Goal: Use online tool/utility: Utilize a website feature to perform a specific function

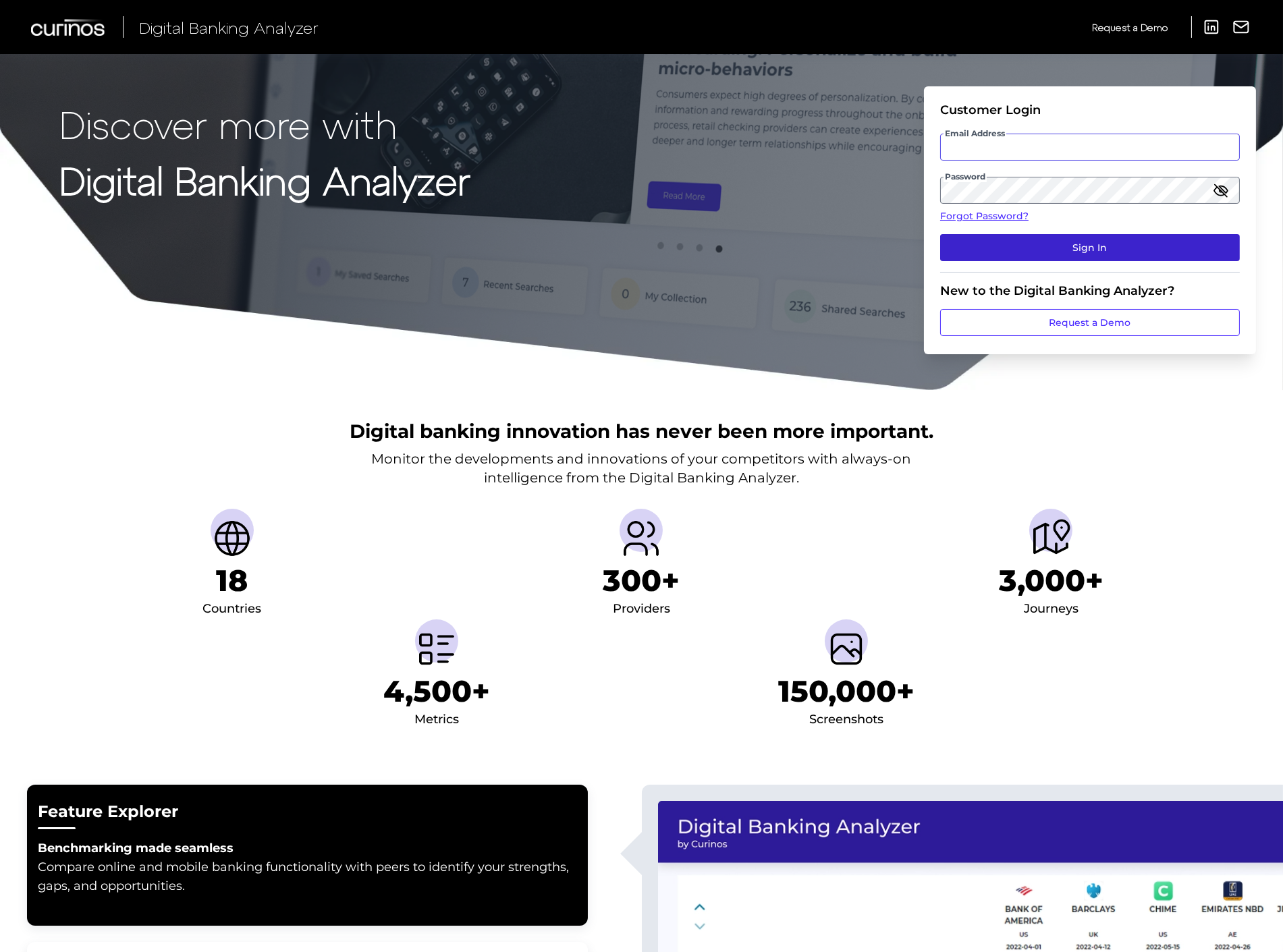
type input "[PERSON_NAME][EMAIL_ADDRESS][PERSON_NAME][DOMAIN_NAME]"
click at [1039, 253] on button "Sign In" at bounding box center [1090, 248] width 299 height 27
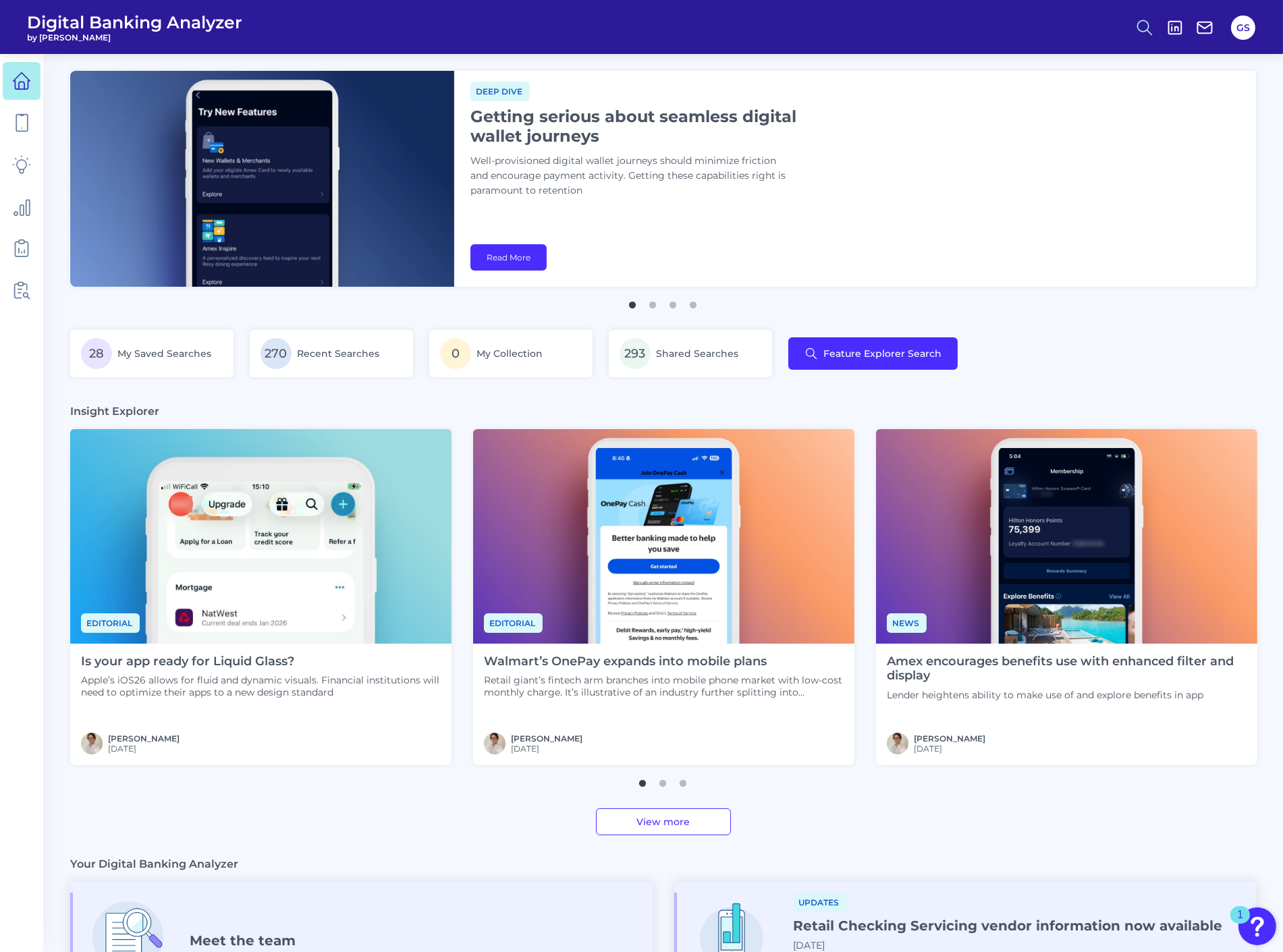
click at [1146, 42] on button at bounding box center [1144, 27] width 31 height 31
click at [1110, 95] on button "Feature Explorer Search" at bounding box center [1078, 97] width 162 height 34
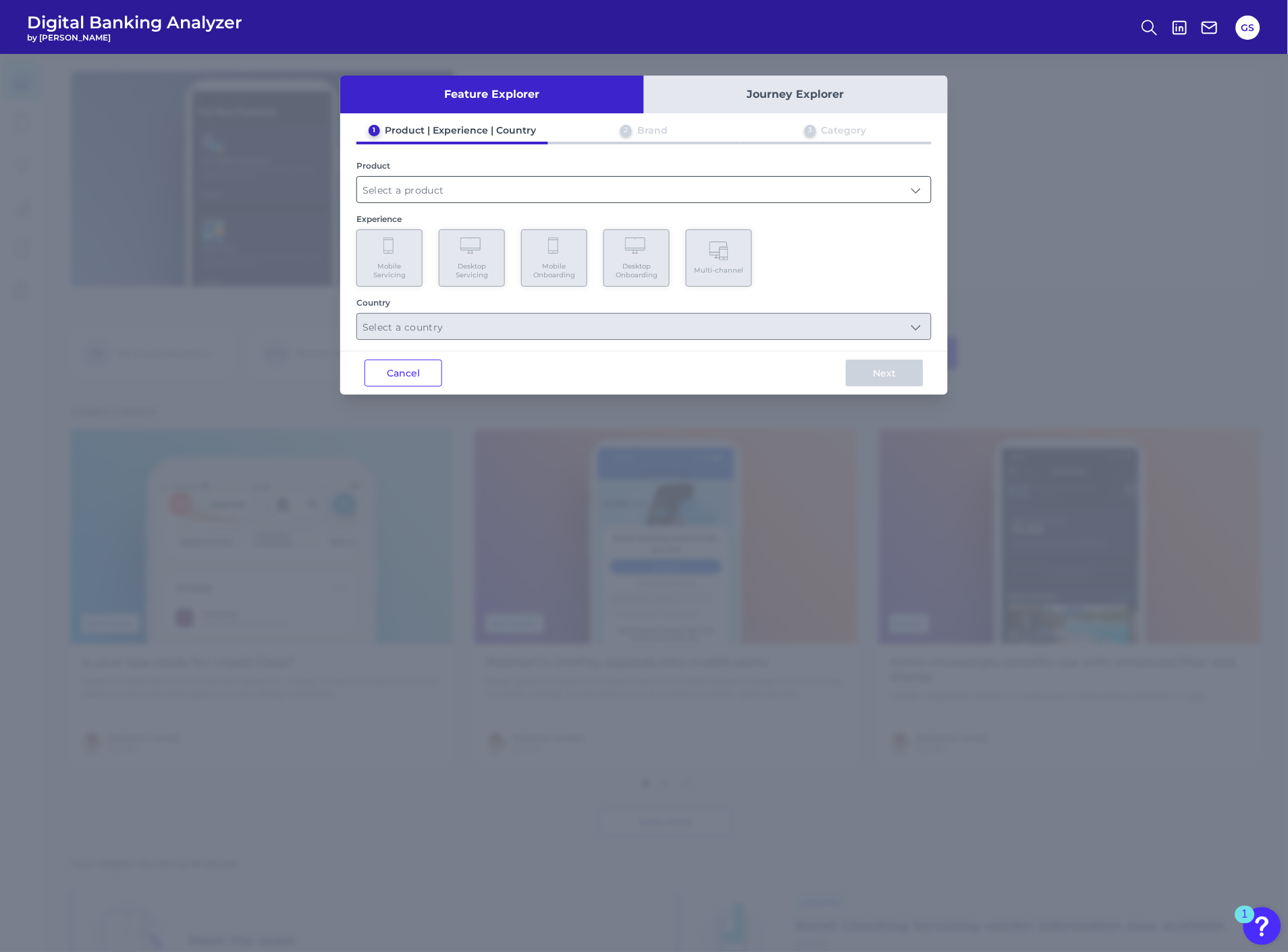
click at [626, 200] on input "text" at bounding box center [644, 190] width 574 height 26
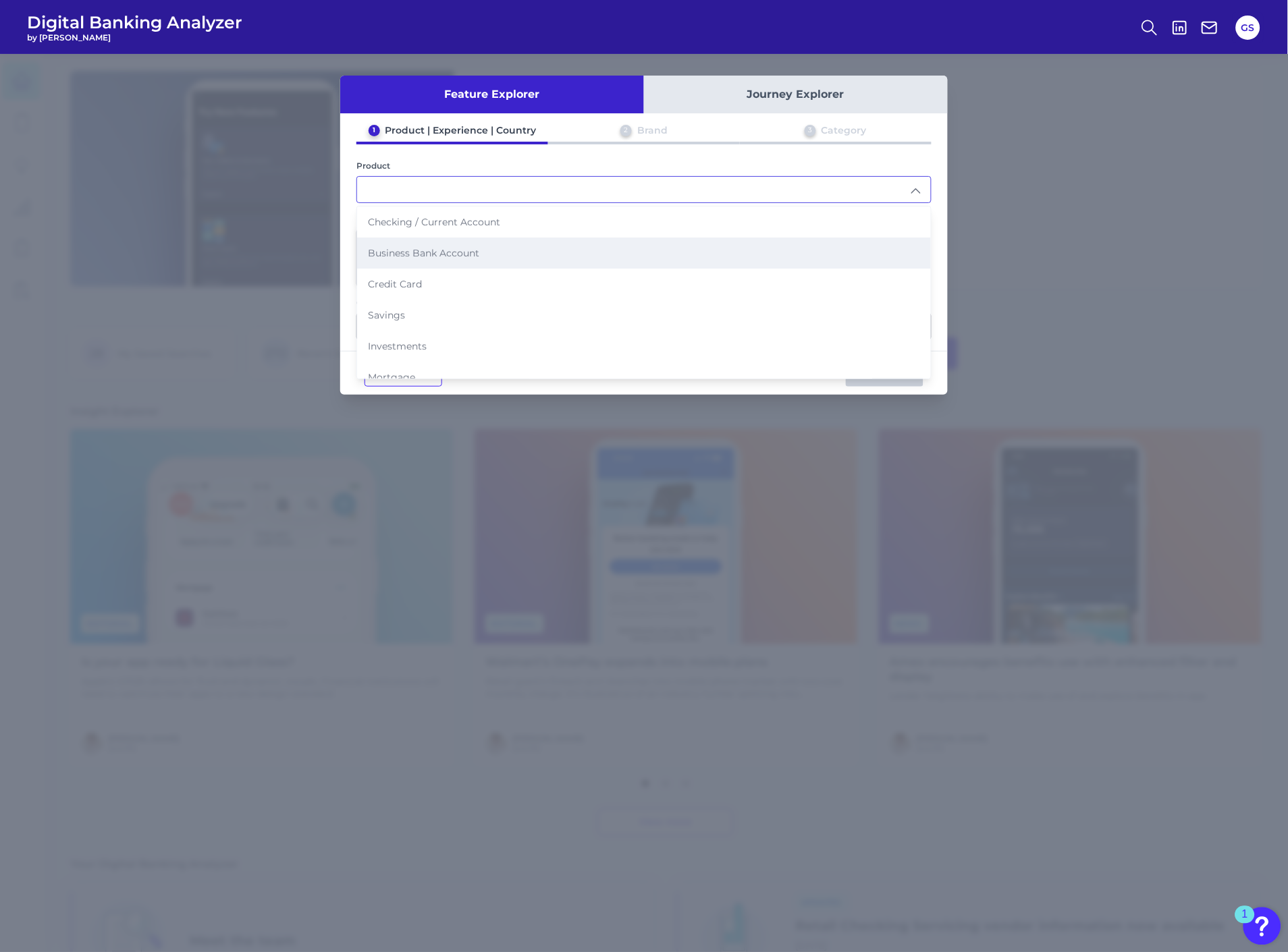
click at [569, 260] on li "Business Bank Account" at bounding box center [644, 253] width 574 height 31
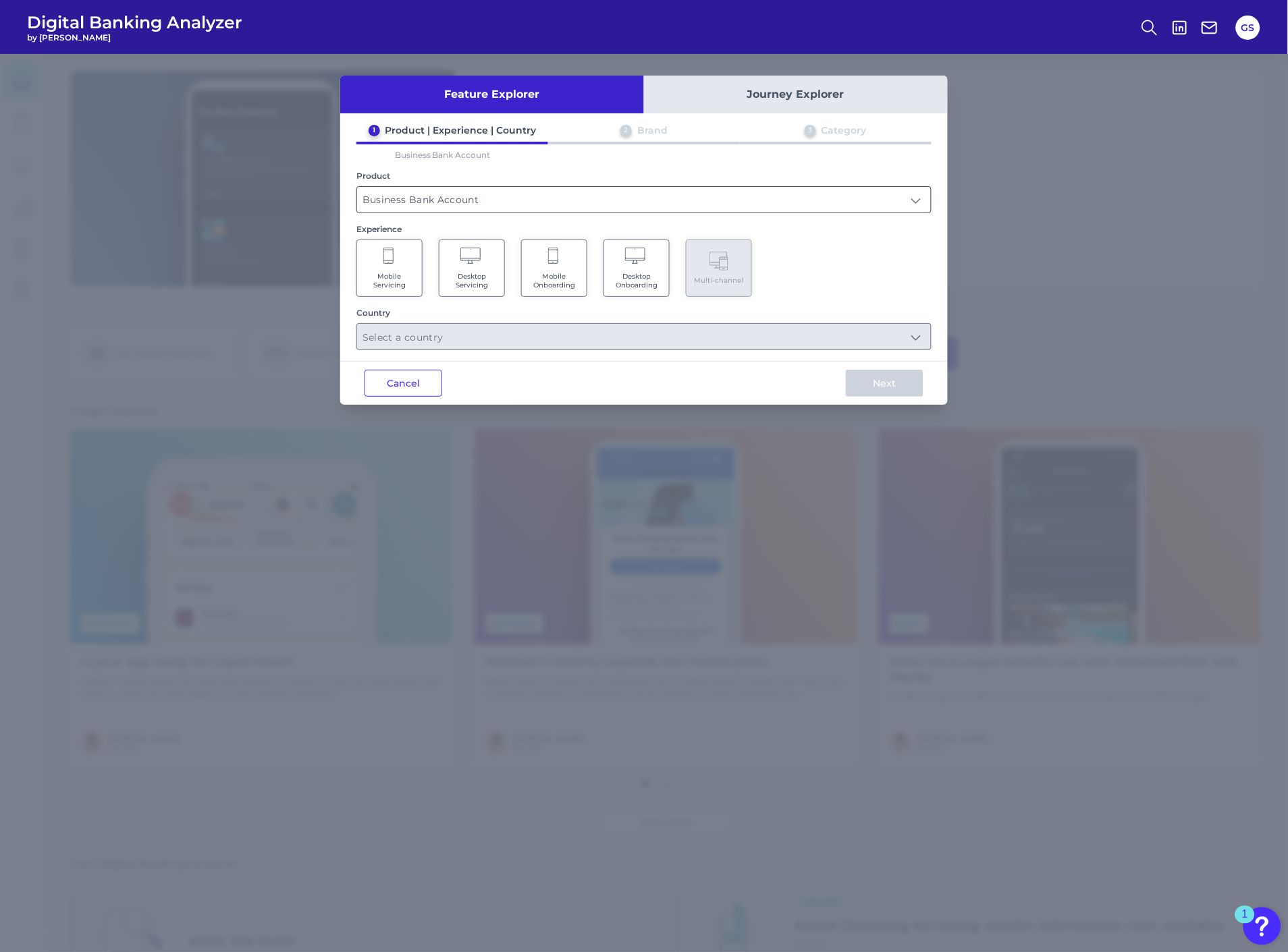
click at [575, 191] on input "Business Bank Account" at bounding box center [644, 200] width 574 height 26
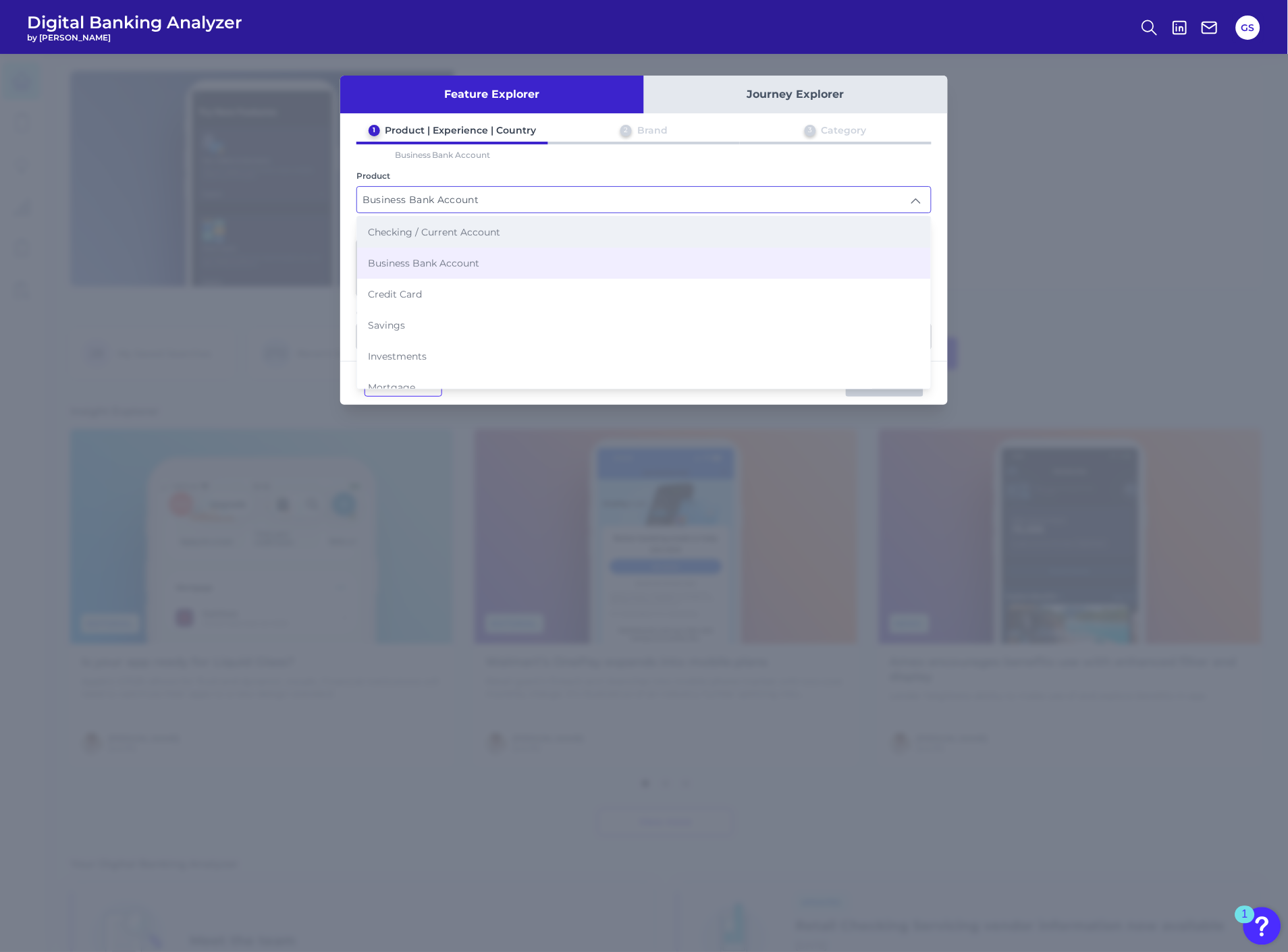
click at [560, 230] on li "Checking / Current Account" at bounding box center [644, 232] width 574 height 31
type input "Checking / Current Account"
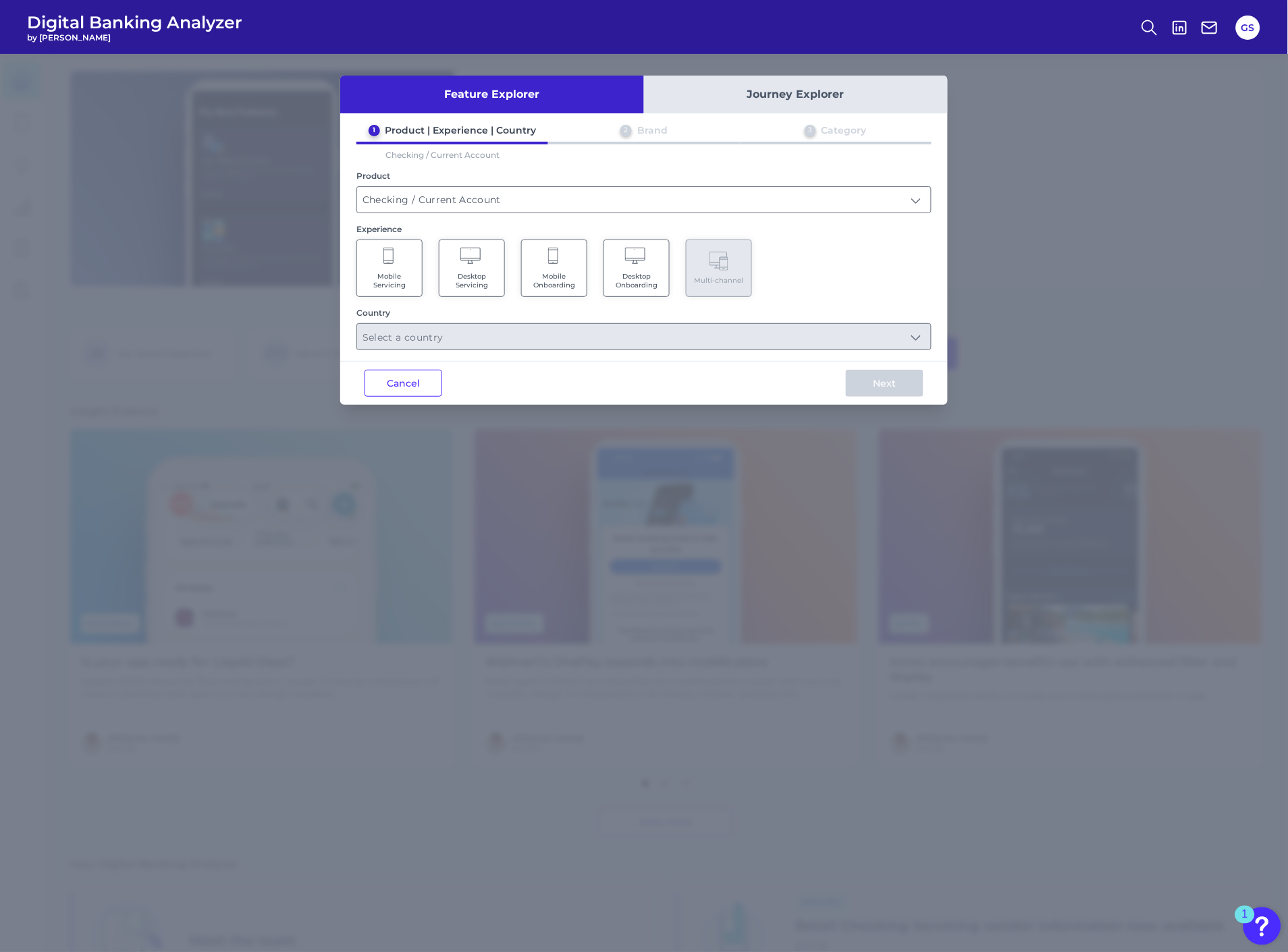
click at [561, 260] on Onboarding "Mobile Onboarding" at bounding box center [555, 268] width 67 height 57
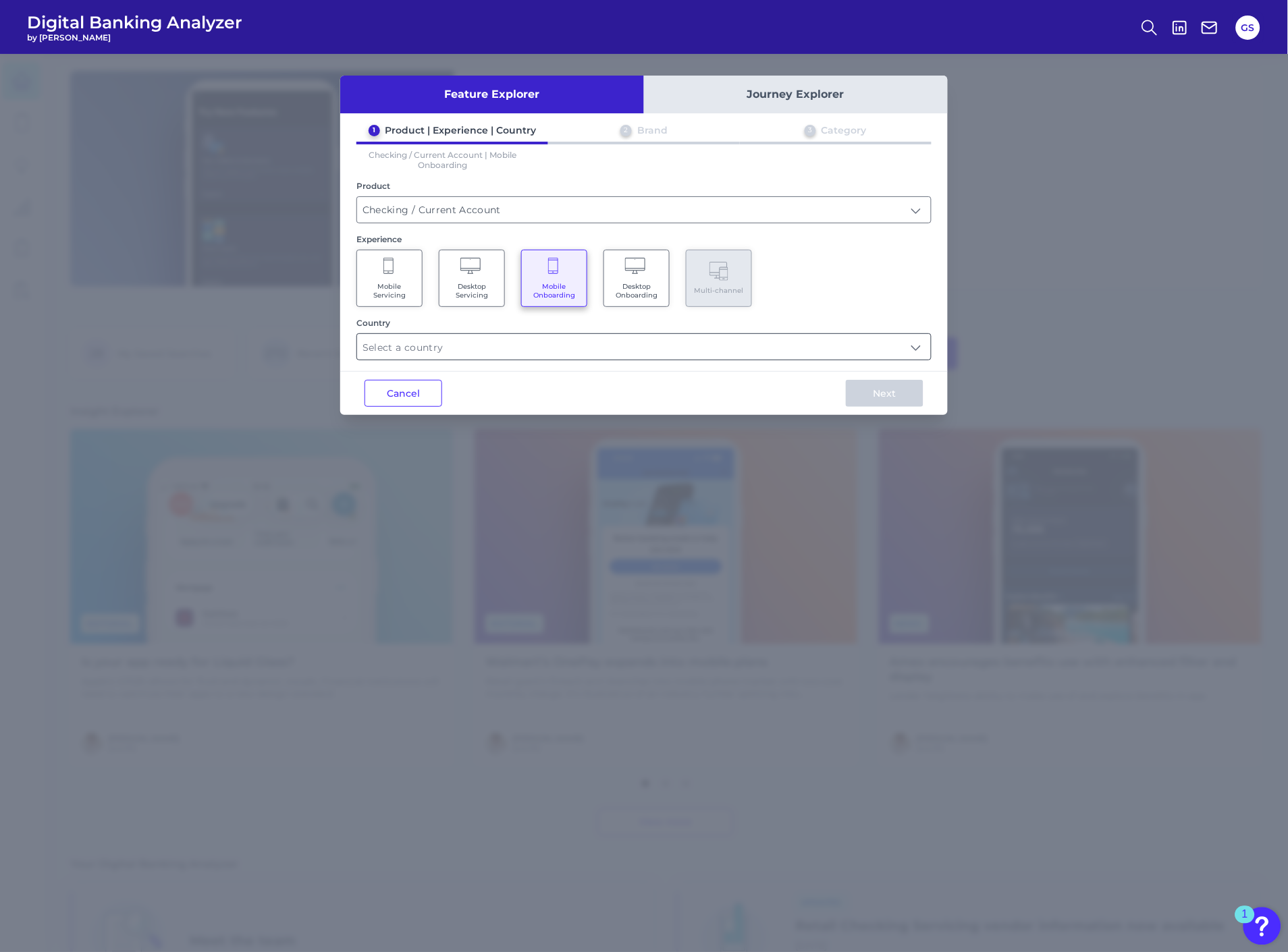
click at [563, 341] on input "text" at bounding box center [644, 347] width 574 height 26
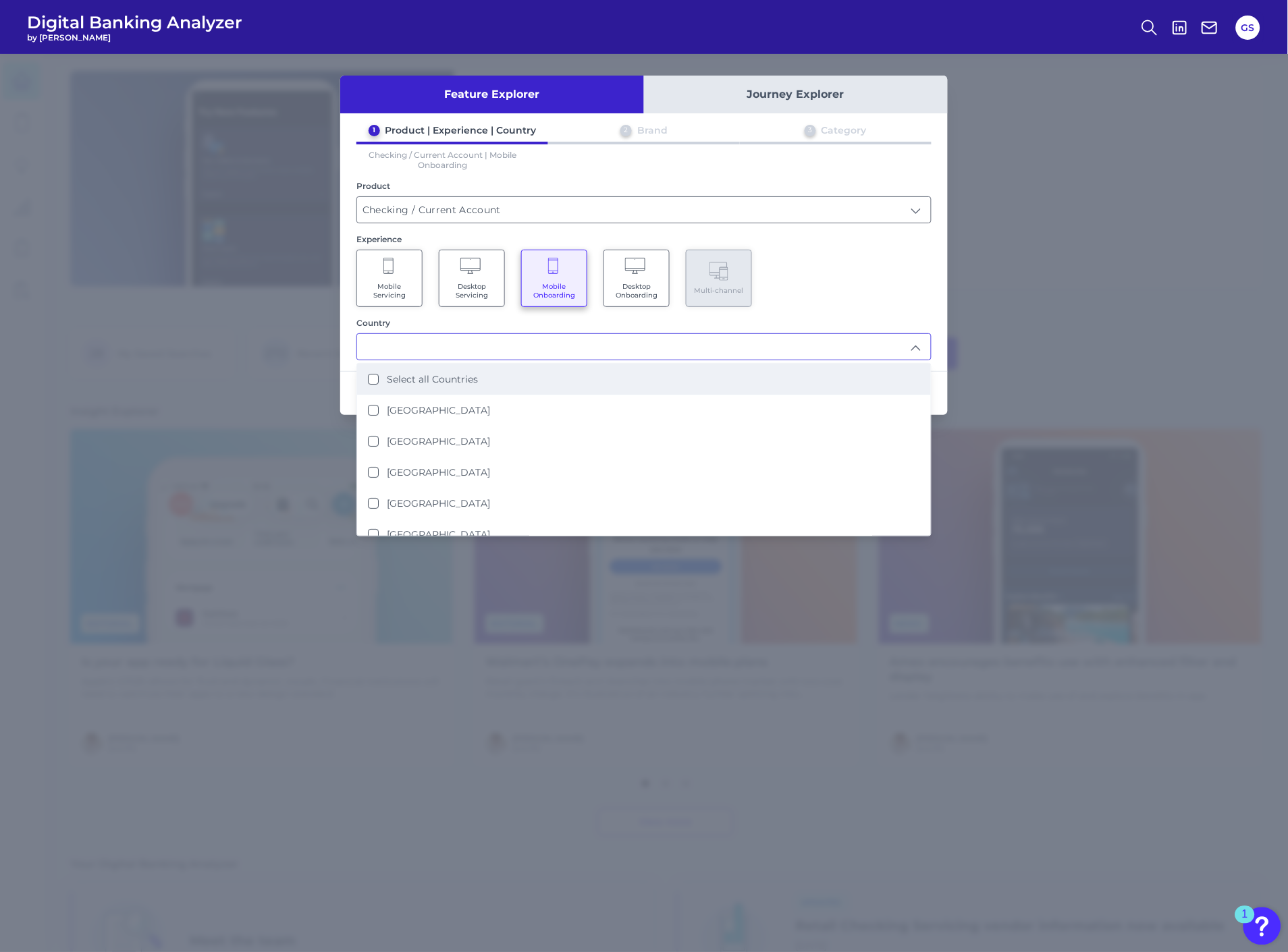
drag, startPoint x: 540, startPoint y: 431, endPoint x: 595, endPoint y: 367, distance: 84.4
click at [540, 432] on li "[GEOGRAPHIC_DATA]" at bounding box center [644, 441] width 574 height 31
type input "[GEOGRAPHIC_DATA]"
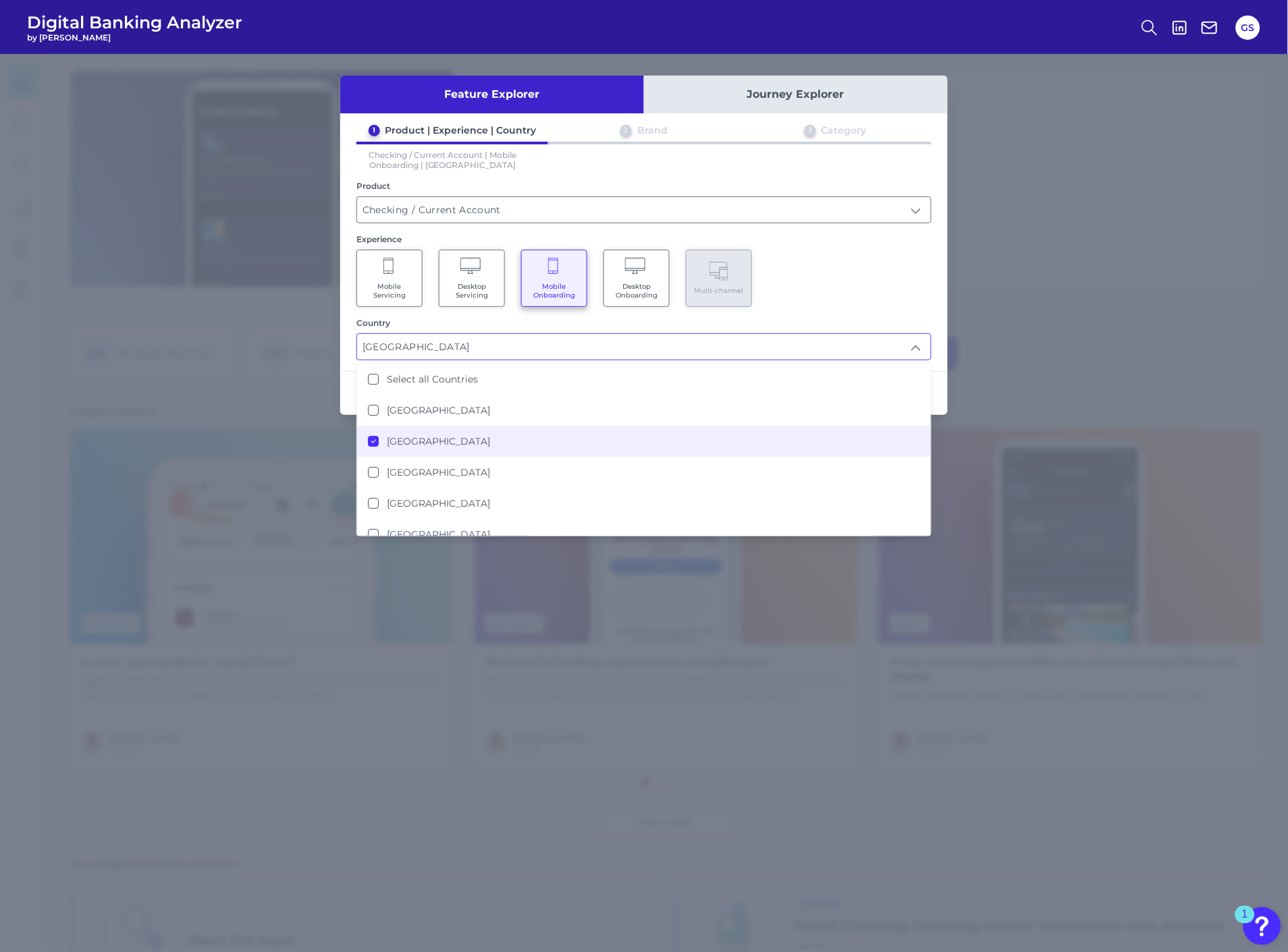
click at [812, 293] on div "Mobile Servicing Desktop Servicing Mobile Onboarding Desktop Onboarding Multi-c…" at bounding box center [644, 278] width 575 height 57
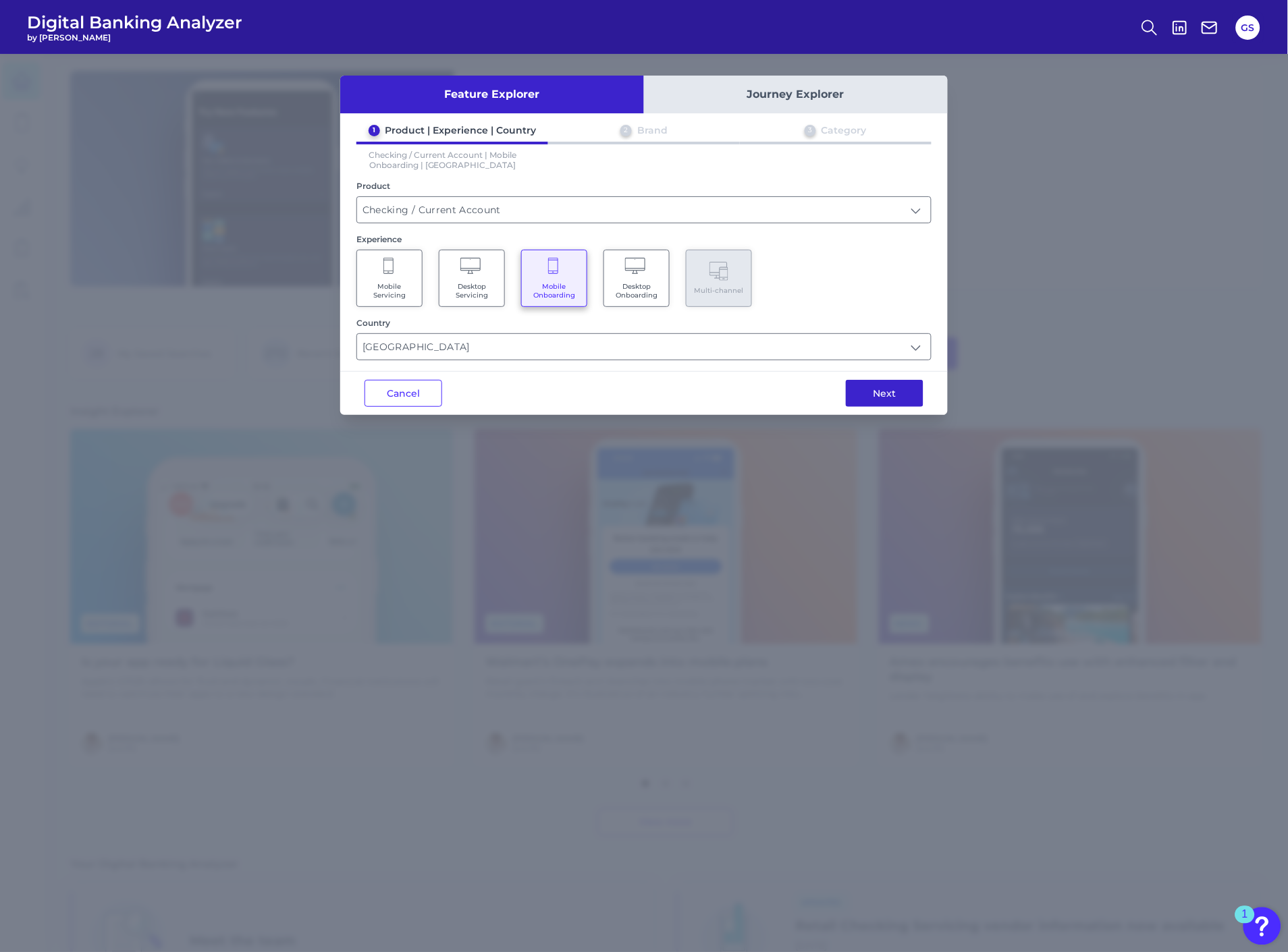
click at [898, 396] on button "Next" at bounding box center [884, 393] width 77 height 27
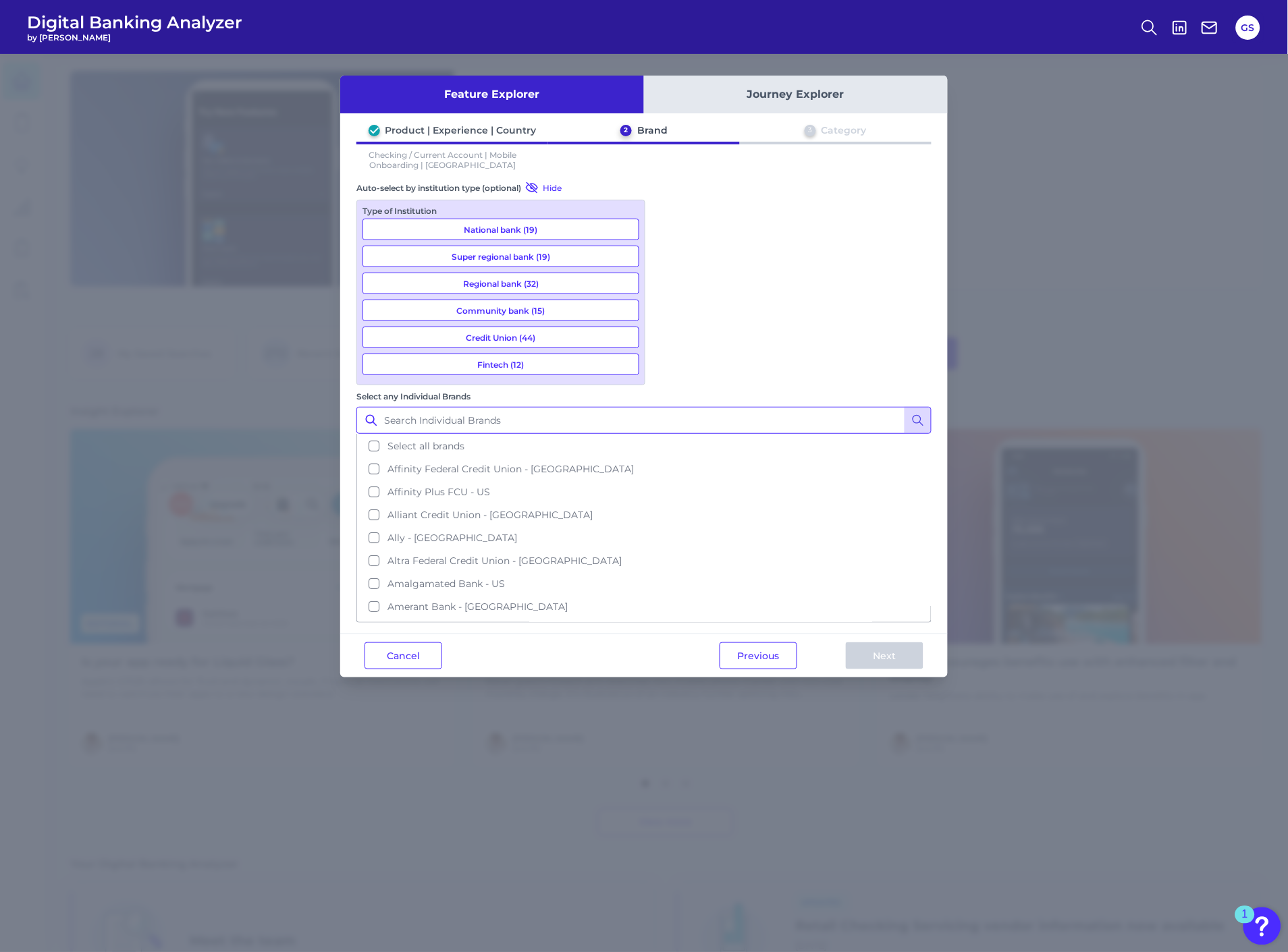
click at [716, 407] on input "Select any Individual Brands" at bounding box center [644, 420] width 575 height 27
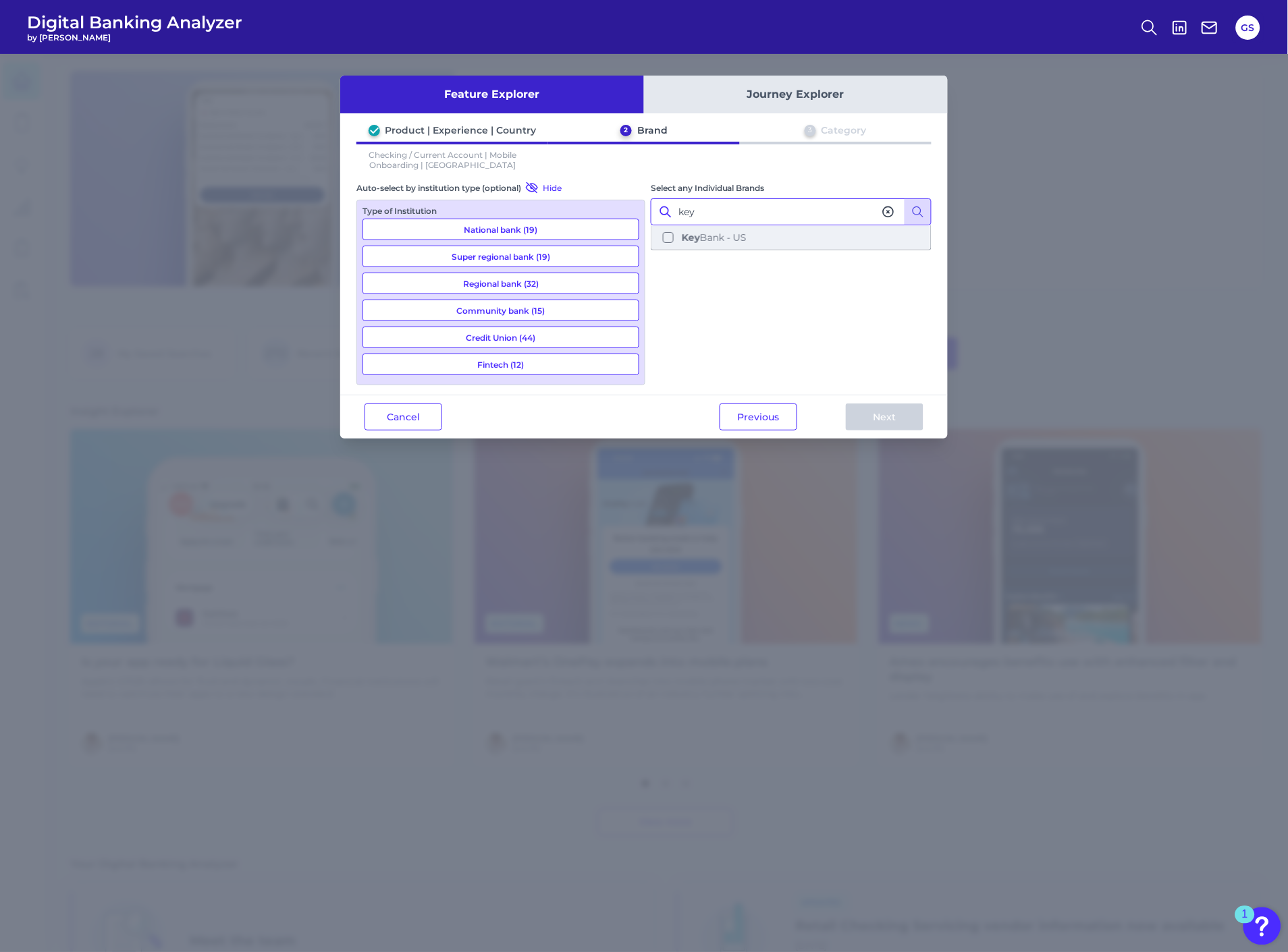
drag, startPoint x: 718, startPoint y: 238, endPoint x: 747, endPoint y: 272, distance: 44.7
click at [718, 237] on span "Key Bank - US" at bounding box center [714, 237] width 65 height 12
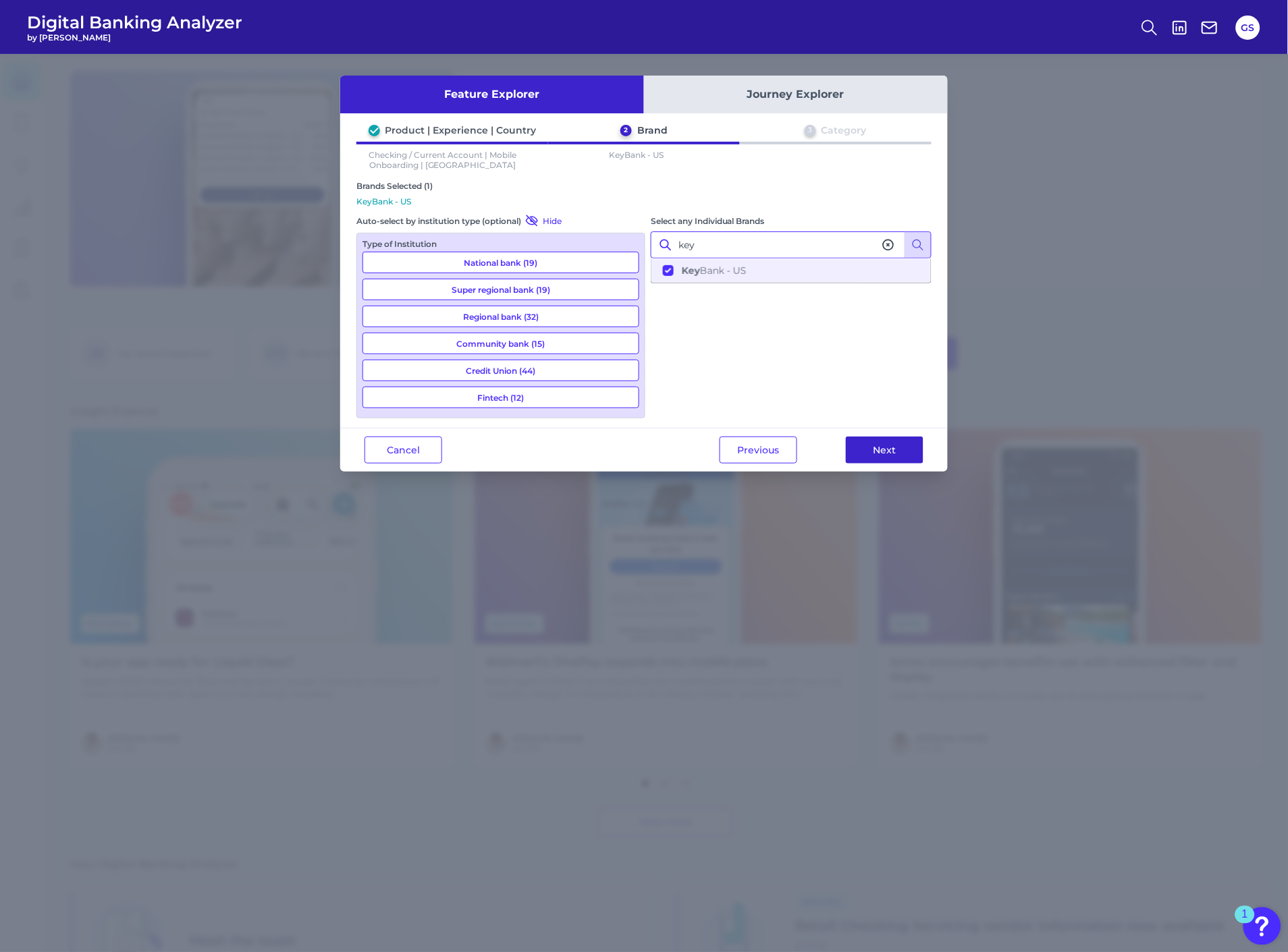
type input "key"
click at [884, 446] on button "Next" at bounding box center [884, 450] width 77 height 27
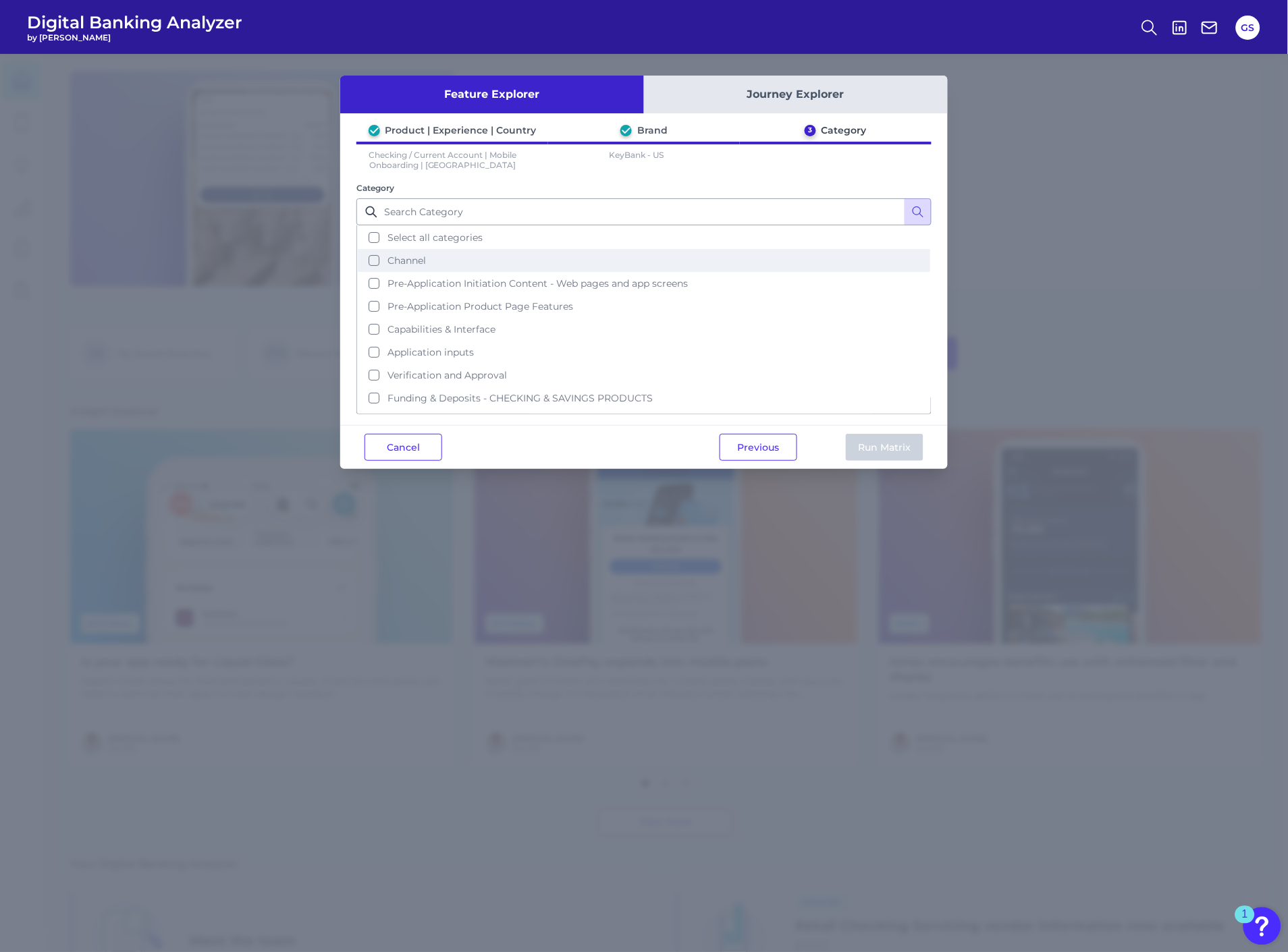
click at [658, 252] on button "Channel" at bounding box center [644, 261] width 572 height 23
click at [666, 249] on button "Channel" at bounding box center [644, 261] width 572 height 23
click at [686, 236] on button "Select all categories" at bounding box center [644, 238] width 572 height 23
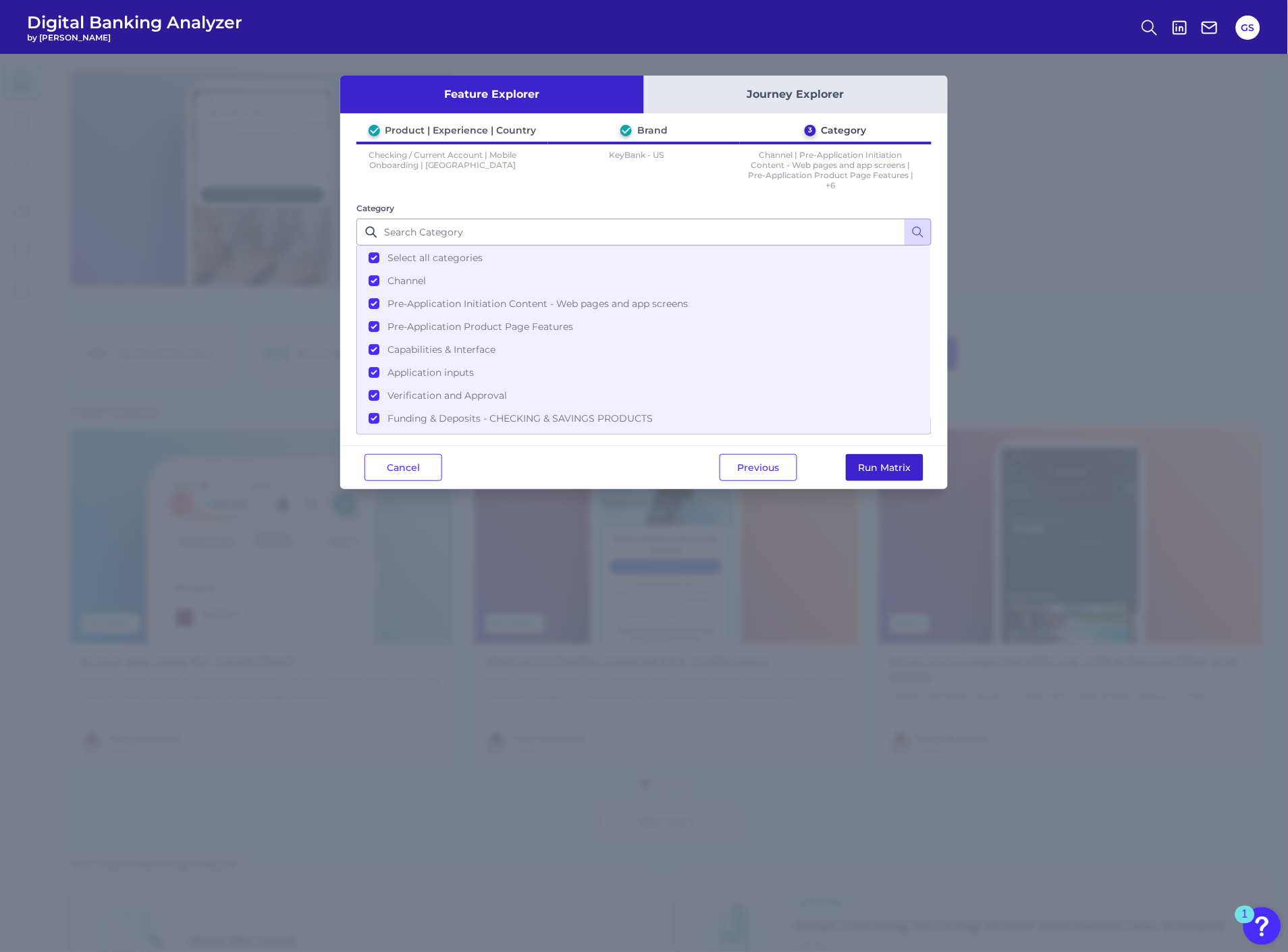
click at [885, 478] on button "Run Matrix" at bounding box center [884, 467] width 77 height 27
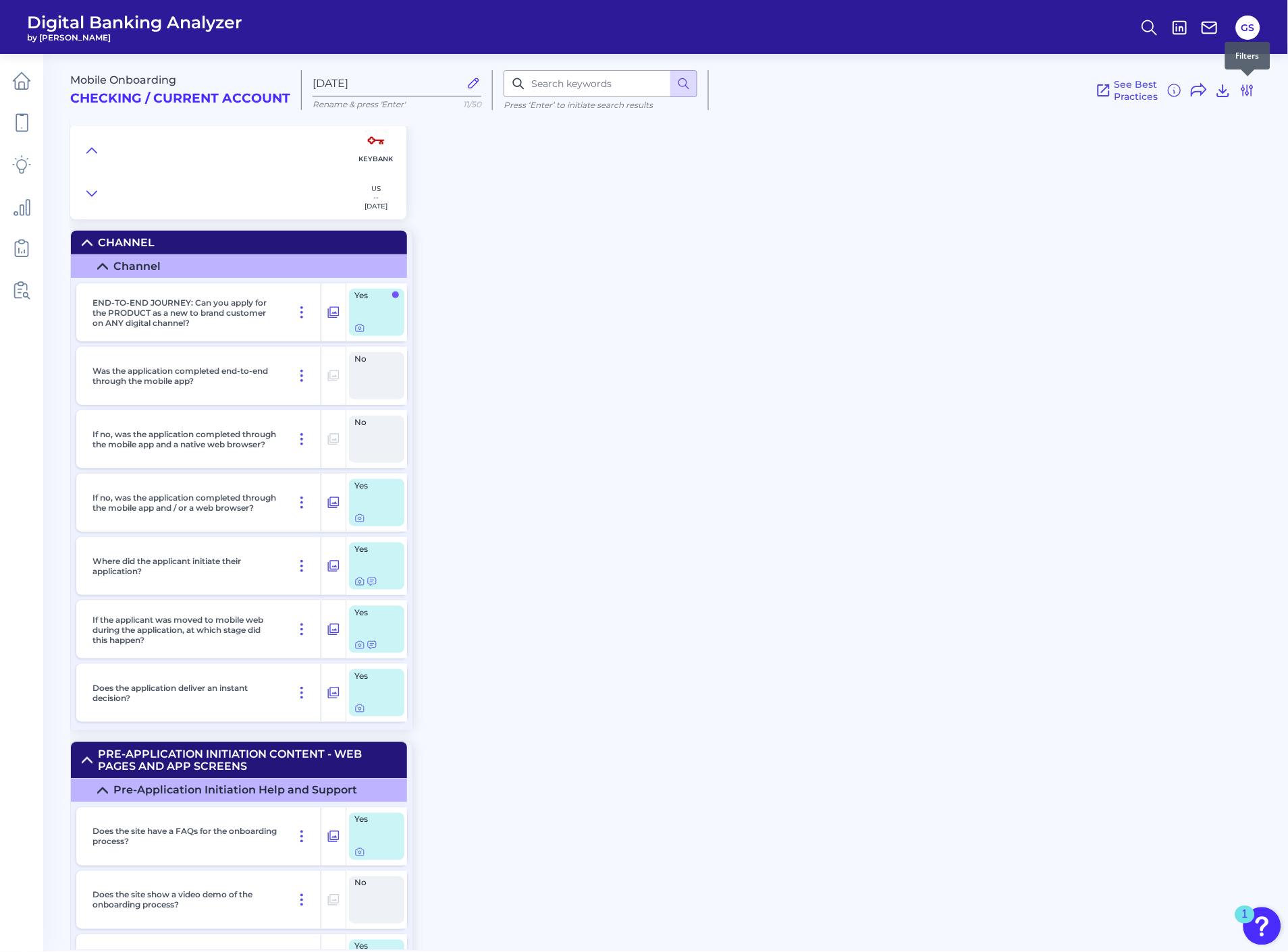
click at [1246, 91] on icon at bounding box center [1247, 90] width 11 height 11
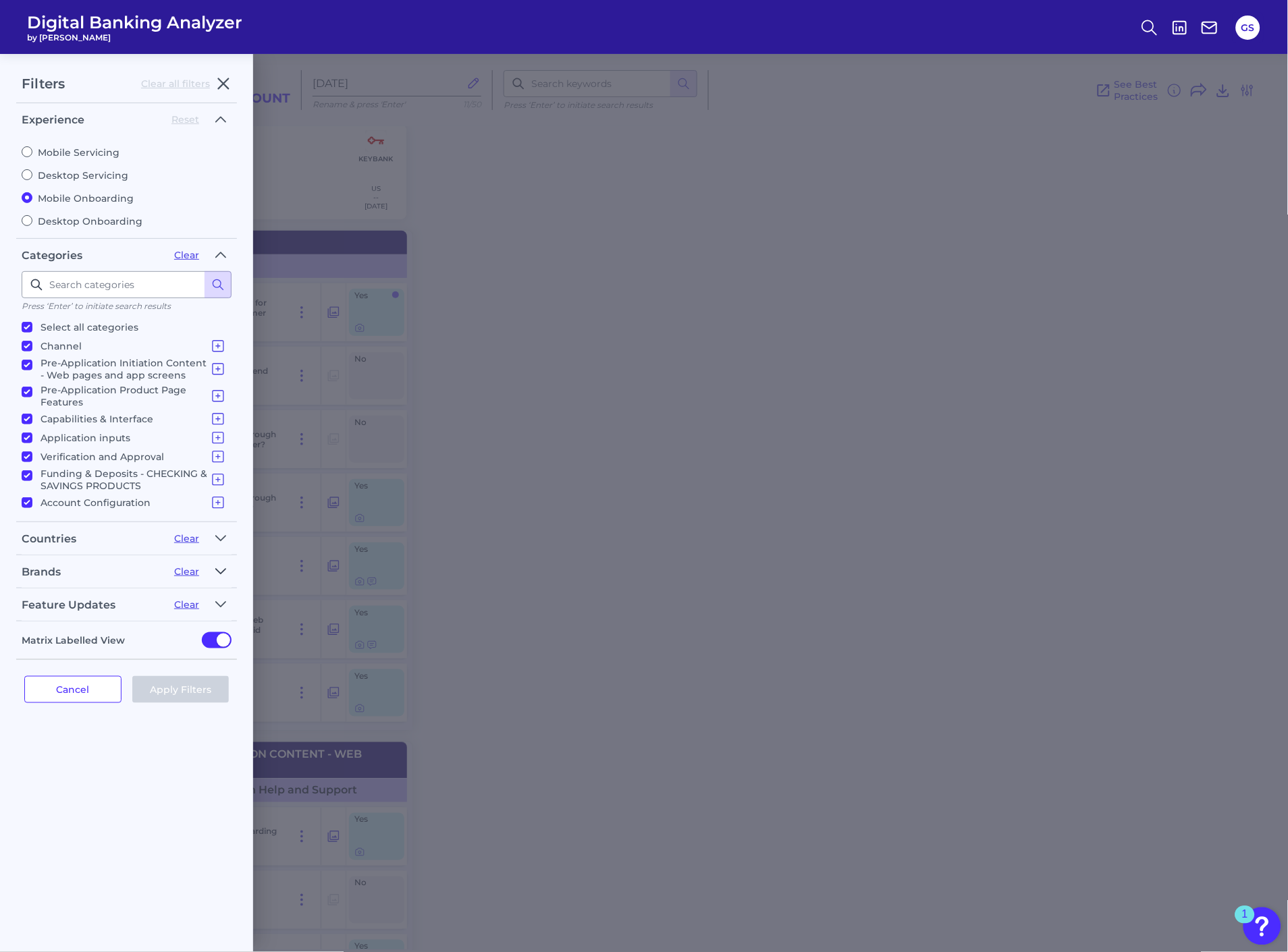
click at [225, 567] on icon "button" at bounding box center [220, 571] width 11 height 16
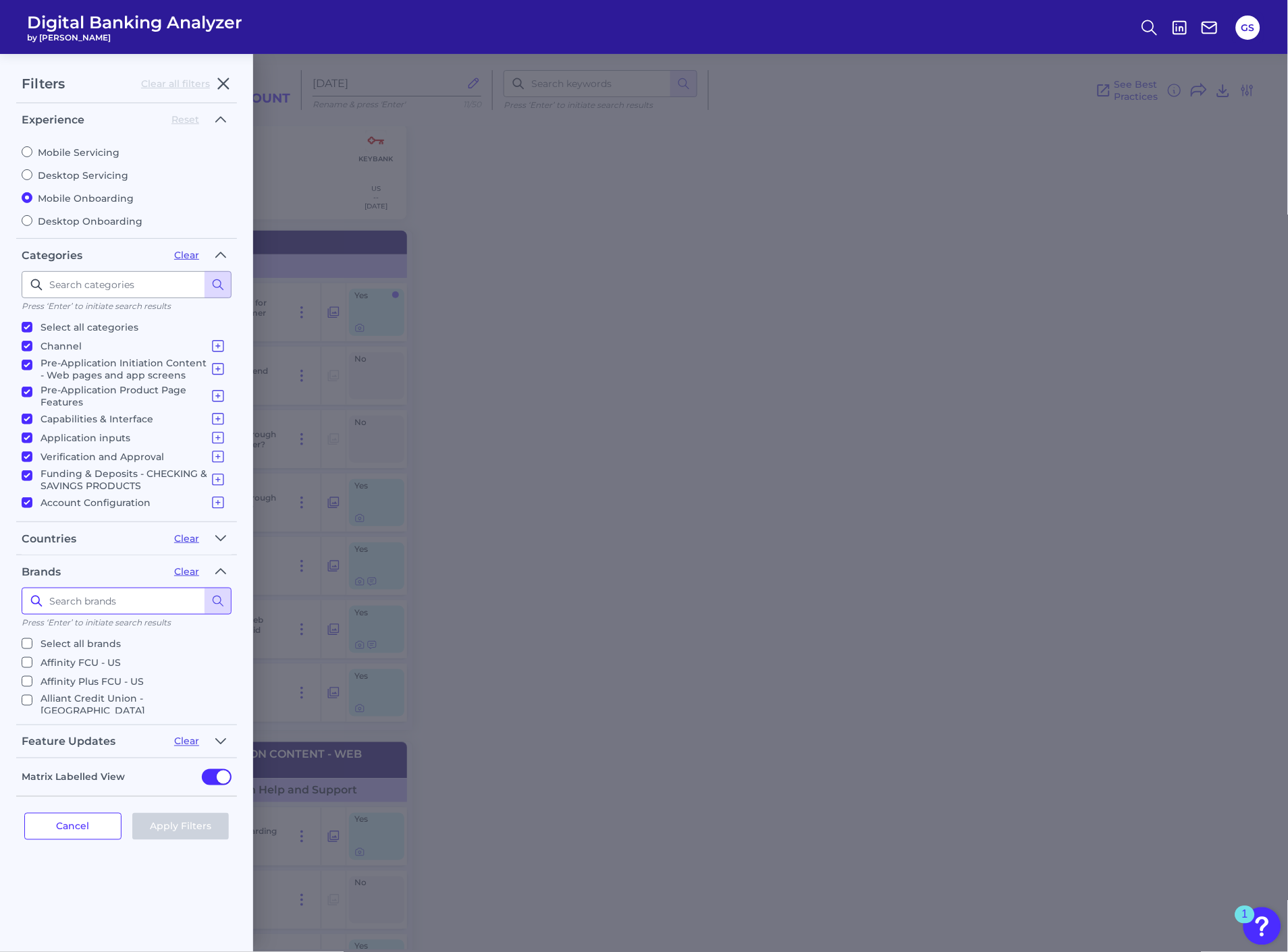
click at [116, 605] on input at bounding box center [126, 601] width 210 height 27
type input "alliant"
click at [110, 647] on p "Select all brands" at bounding box center [81, 644] width 81 height 16
click at [32, 647] on input "Select all brands" at bounding box center [27, 644] width 11 height 11
checkbox input "true"
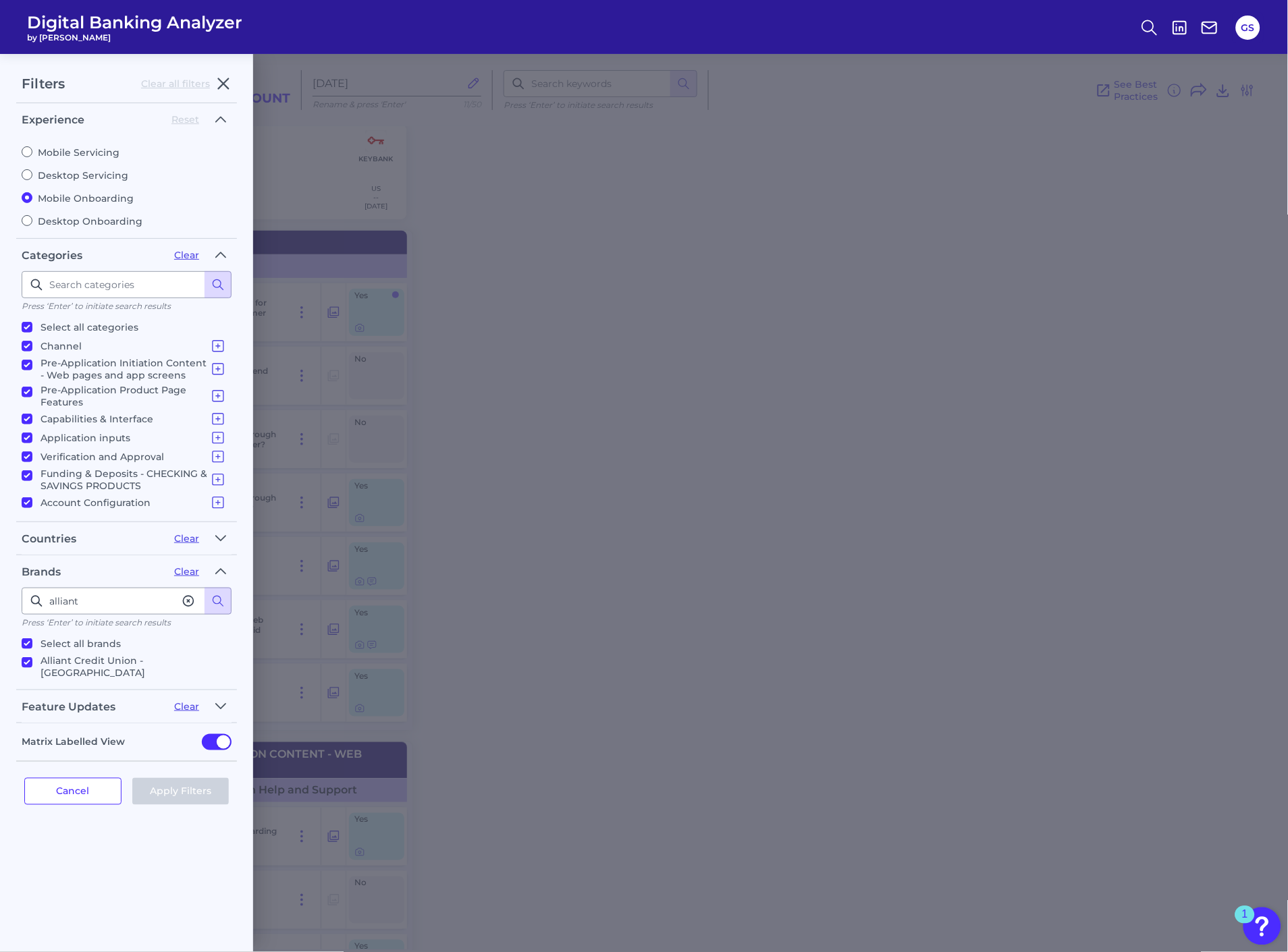
checkbox input "true"
click at [122, 591] on input "alliant" at bounding box center [126, 601] width 210 height 27
type input "CIT"
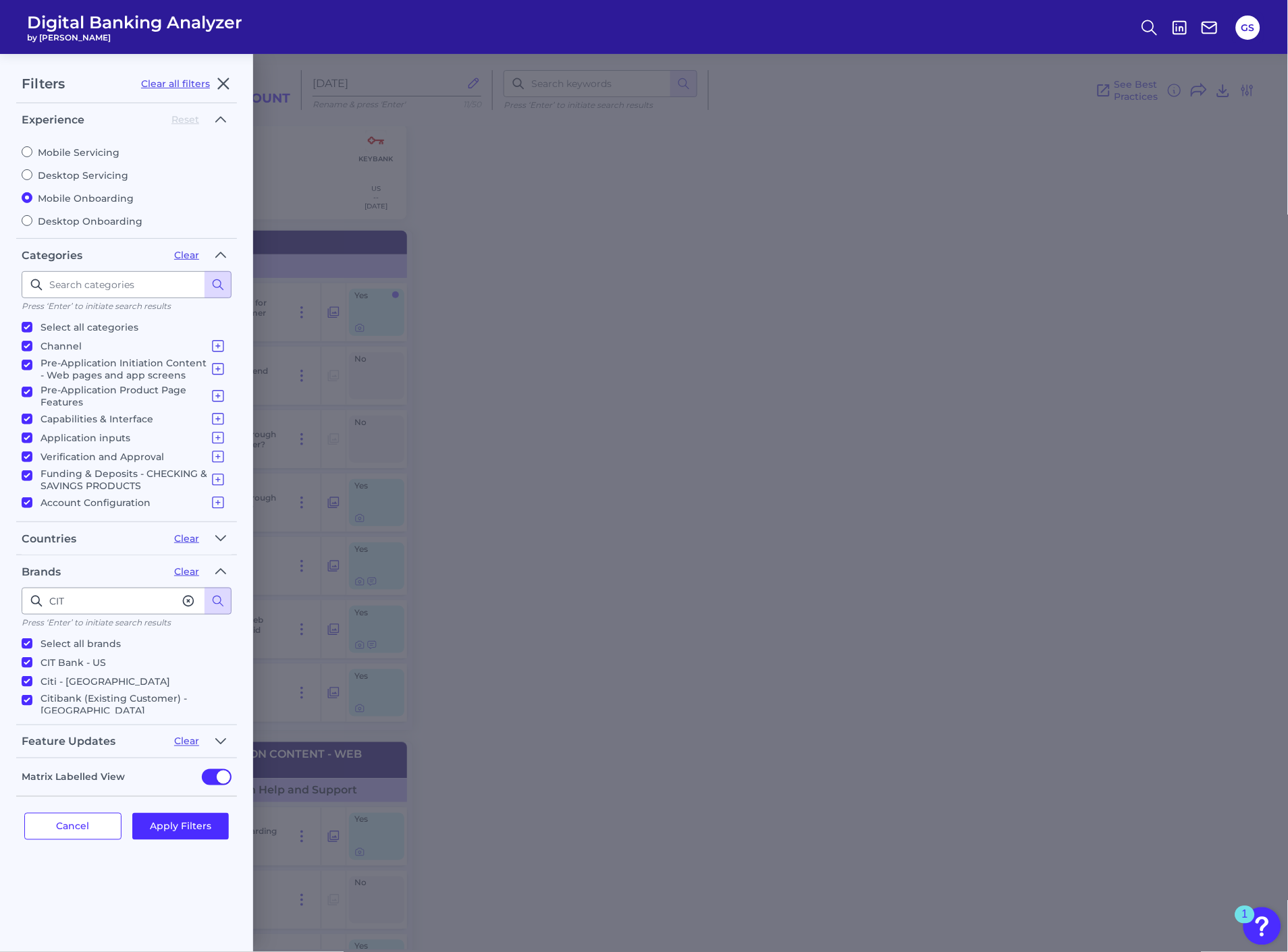
click at [72, 658] on p "CIT Bank - US" at bounding box center [73, 662] width 66 height 16
click at [32, 658] on input "CIT Bank - US" at bounding box center [27, 663] width 11 height 11
checkbox input "false"
drag, startPoint x: 75, startPoint y: 653, endPoint x: 70, endPoint y: 659, distance: 7.8
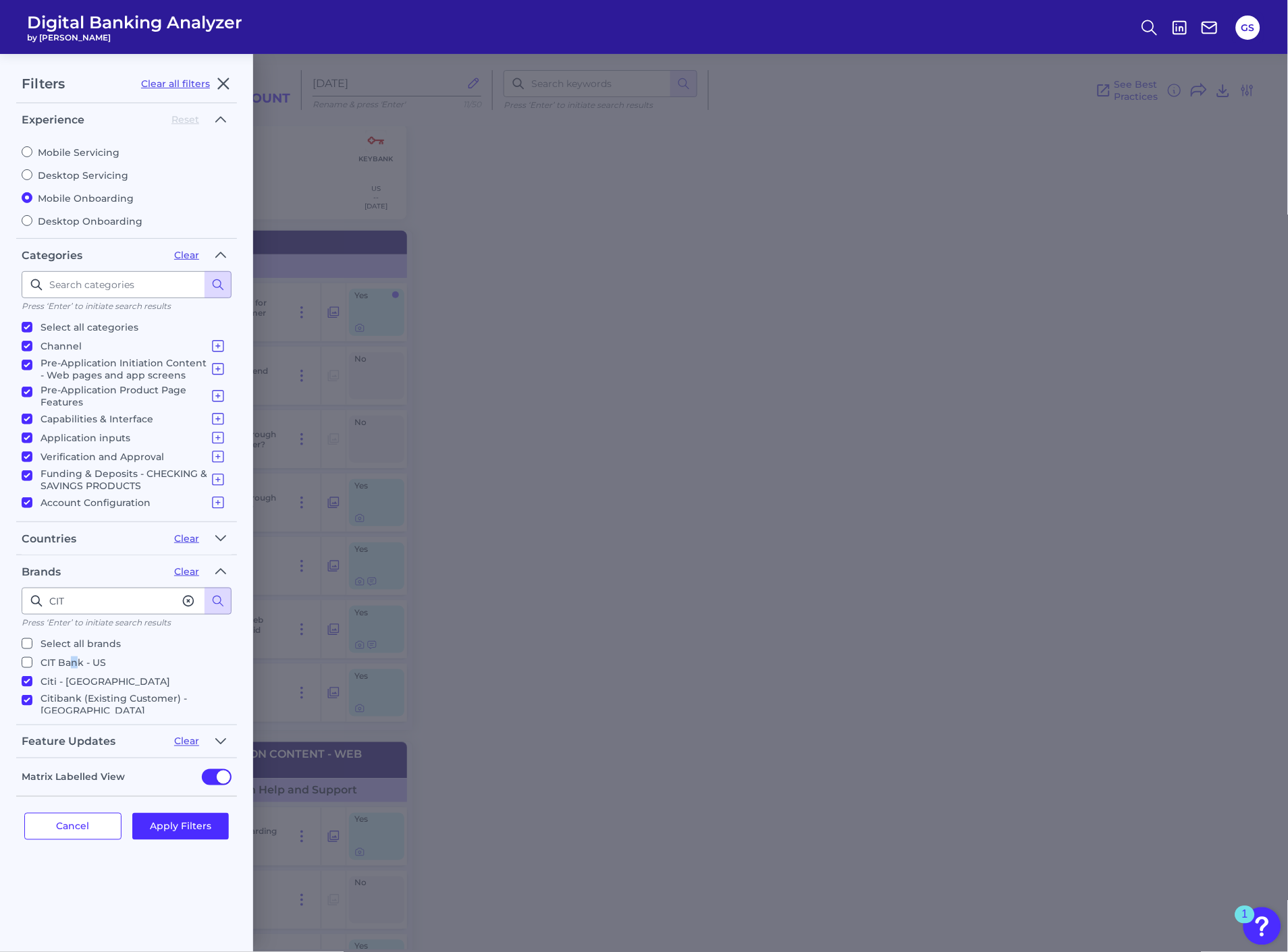
click at [76, 654] on p "CIT Bank - US" at bounding box center [73, 662] width 66 height 16
click at [62, 673] on p "Citi - [GEOGRAPHIC_DATA]" at bounding box center [106, 681] width 130 height 16
click at [32, 676] on input "Citi - [GEOGRAPHIC_DATA]" at bounding box center [27, 681] width 11 height 11
checkbox input "false"
click at [51, 693] on p "Citibank (Existing Customer) - [GEOGRAPHIC_DATA]" at bounding box center [133, 704] width 185 height 24
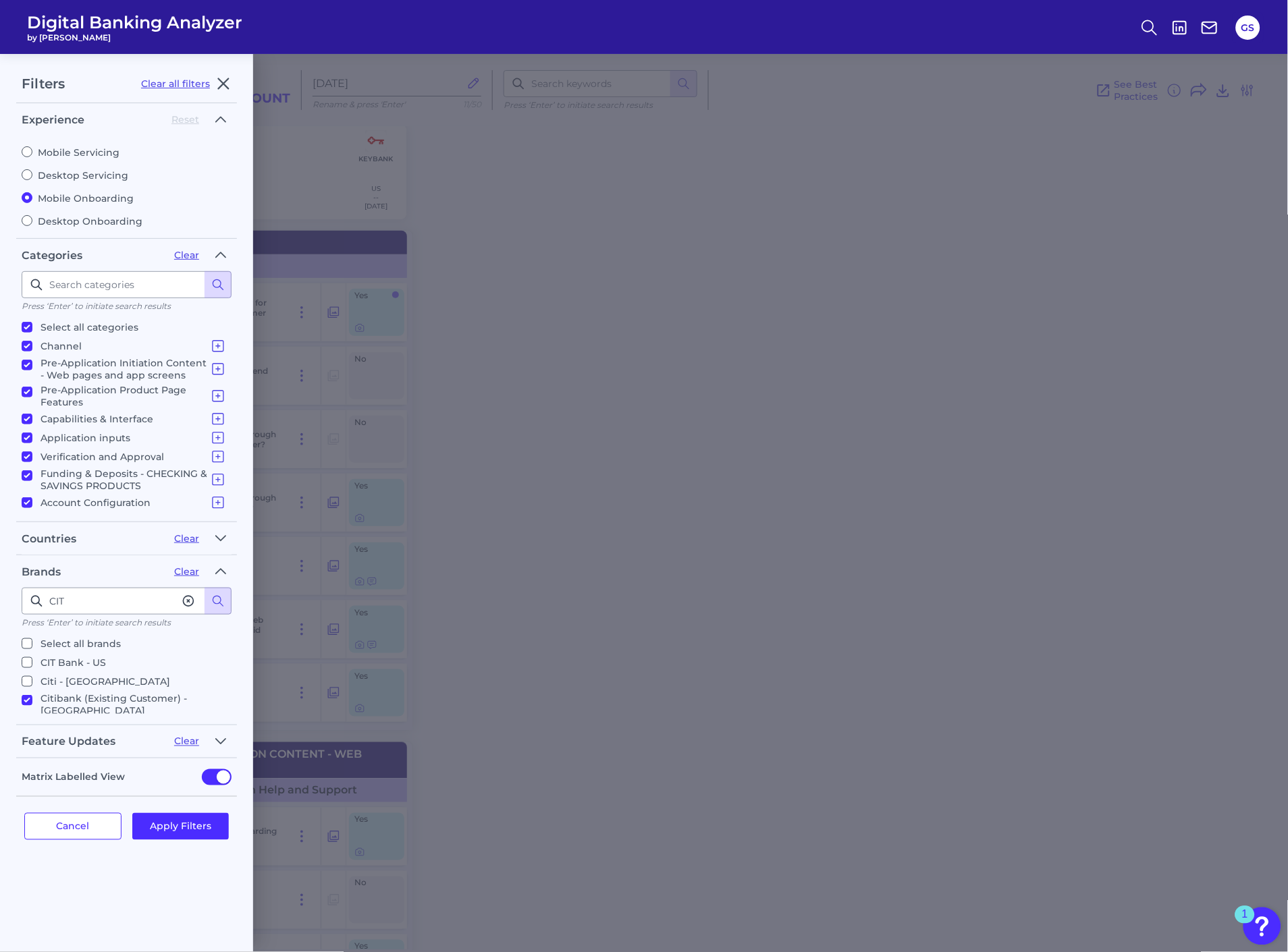
click at [32, 695] on input "Citibank (Existing Customer) - [GEOGRAPHIC_DATA]" at bounding box center [27, 700] width 11 height 11
checkbox input "false"
click at [59, 662] on p "CIT Bank - US" at bounding box center [73, 662] width 66 height 16
click at [32, 662] on input "CIT Bank - US" at bounding box center [27, 663] width 11 height 11
checkbox input "true"
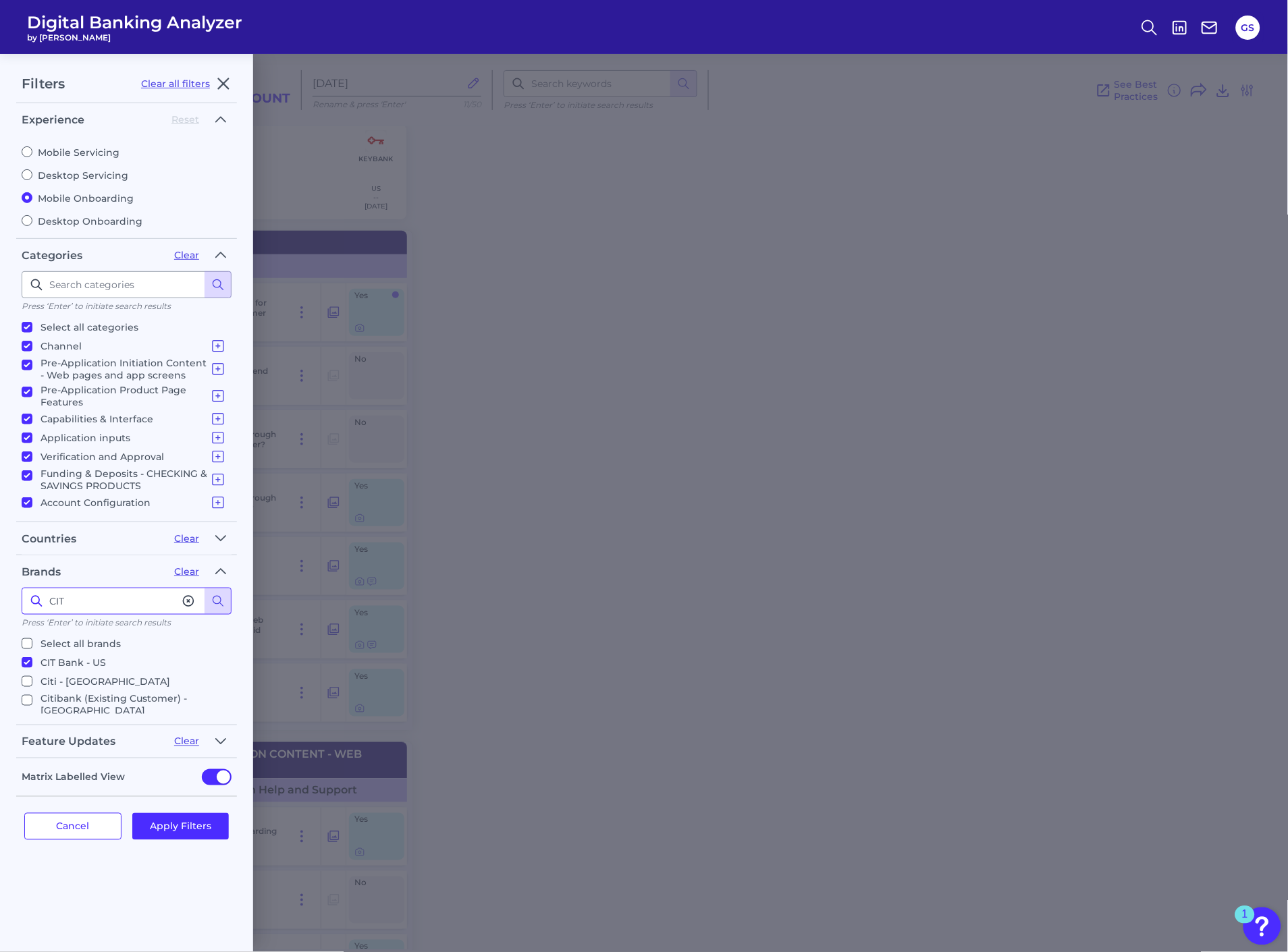
click at [67, 598] on input "CIT" at bounding box center [126, 601] width 210 height 27
click at [67, 597] on input "CIT" at bounding box center [126, 601] width 210 height 27
click at [183, 818] on button "Apply Filters" at bounding box center [180, 826] width 97 height 27
